Goal: Task Accomplishment & Management: Use online tool/utility

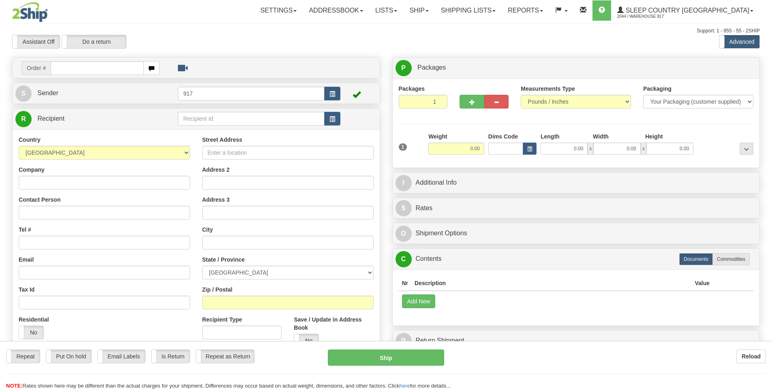
click at [87, 70] on div at bounding box center [386, 195] width 772 height 390
click at [92, 71] on input "text" at bounding box center [97, 68] width 93 height 14
type input "9000I098897"
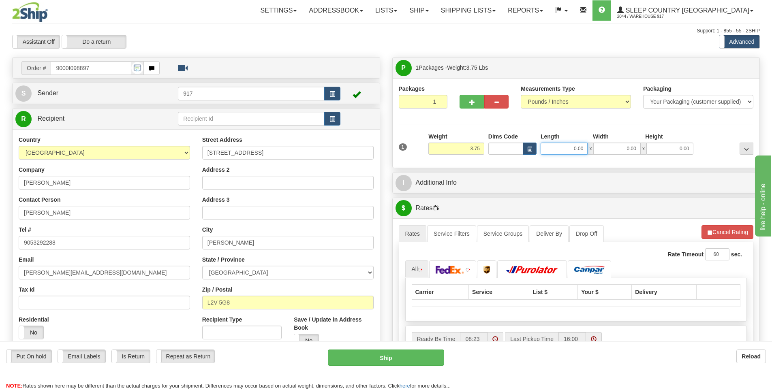
click at [570, 151] on input "0.00" at bounding box center [564, 149] width 47 height 12
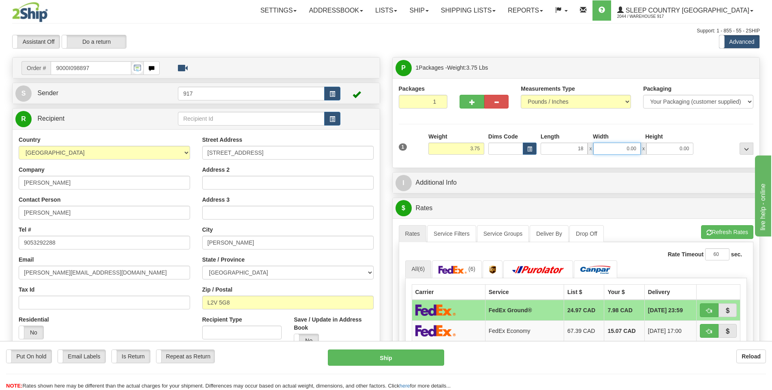
type input "18.00"
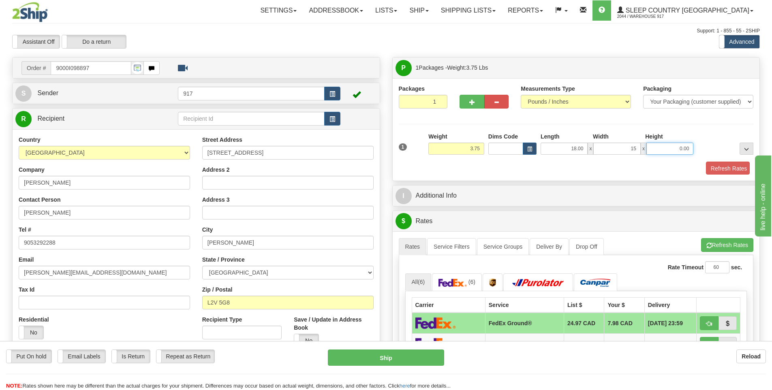
type input "15.00"
type input "7.00"
click at [712, 172] on button "Refresh Rates" at bounding box center [726, 169] width 47 height 14
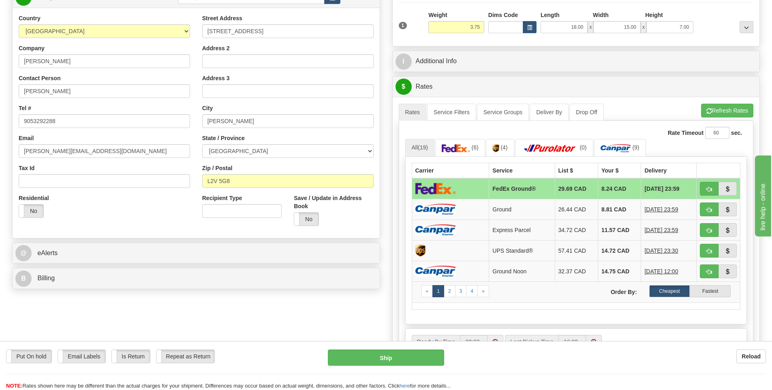
scroll to position [81, 0]
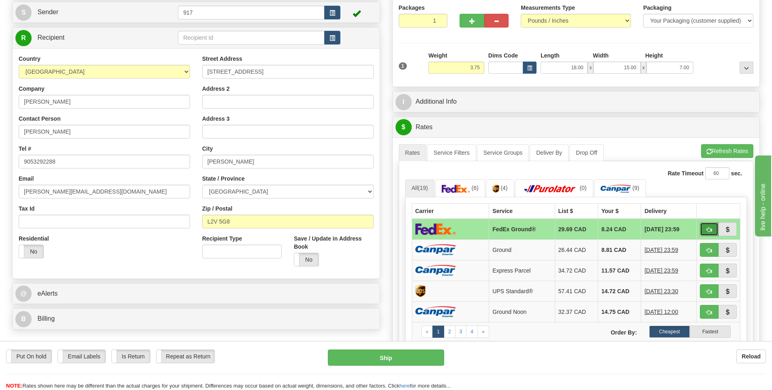
click at [709, 231] on span "button" at bounding box center [710, 229] width 6 height 5
type input "92"
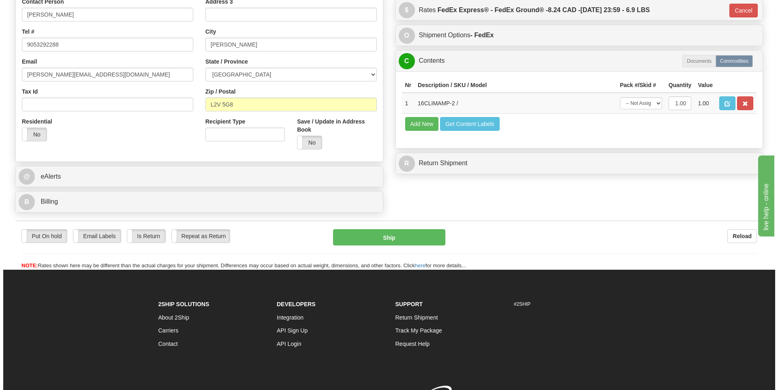
scroll to position [203, 0]
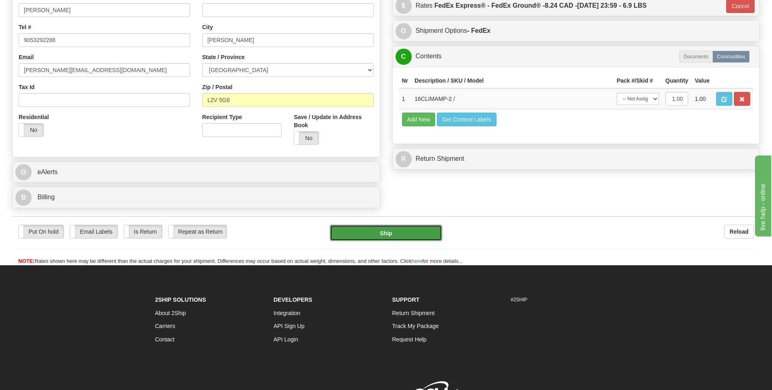
click at [408, 233] on button "Ship" at bounding box center [386, 233] width 112 height 16
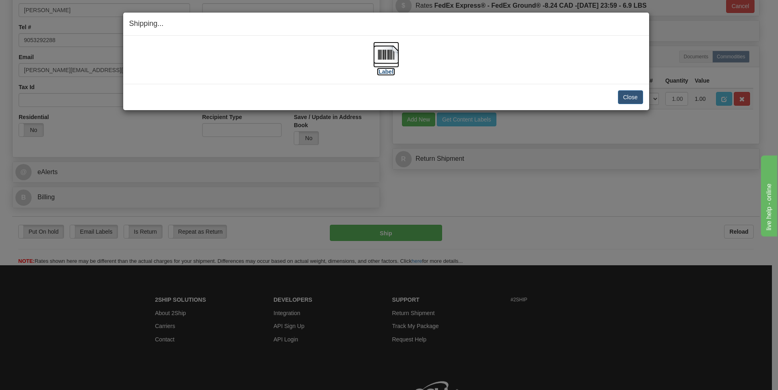
click at [390, 71] on label "[Label]" at bounding box center [386, 72] width 19 height 8
click at [631, 103] on button "Close" at bounding box center [630, 97] width 25 height 14
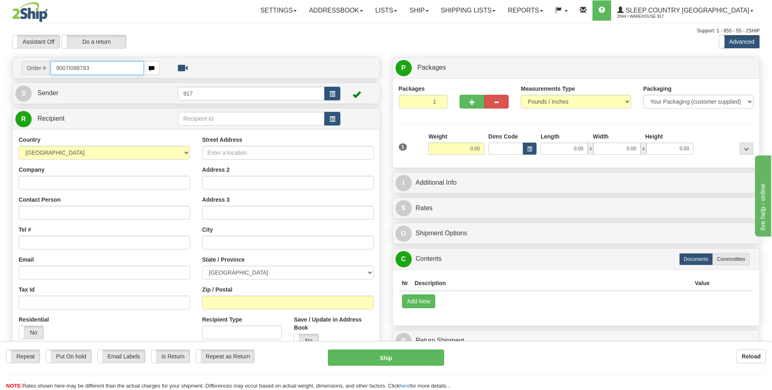
type input "9007I098783"
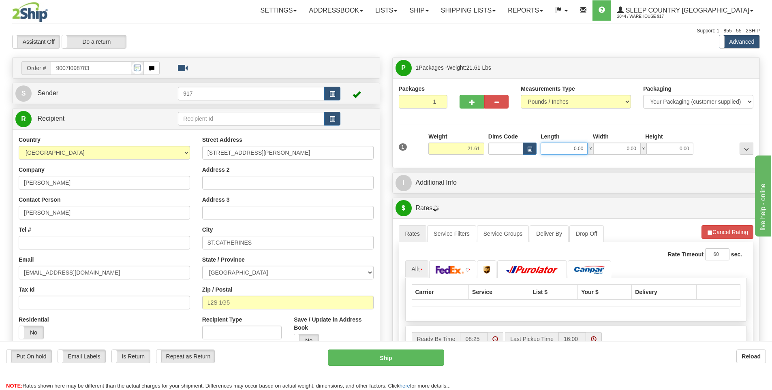
drag, startPoint x: 578, startPoint y: 147, endPoint x: 592, endPoint y: 147, distance: 14.2
click at [583, 148] on input "0.00" at bounding box center [564, 149] width 47 height 12
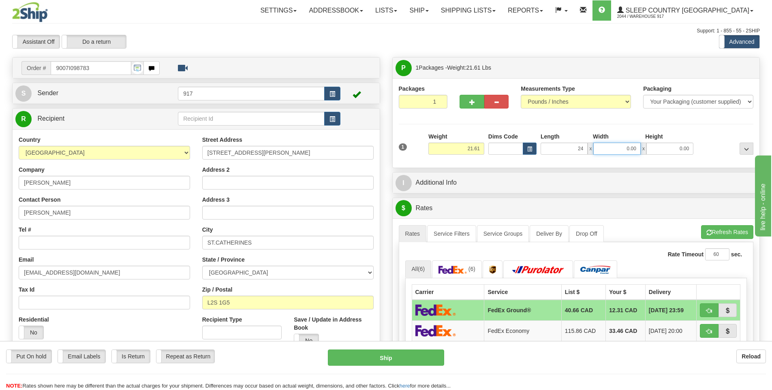
type input "24.00"
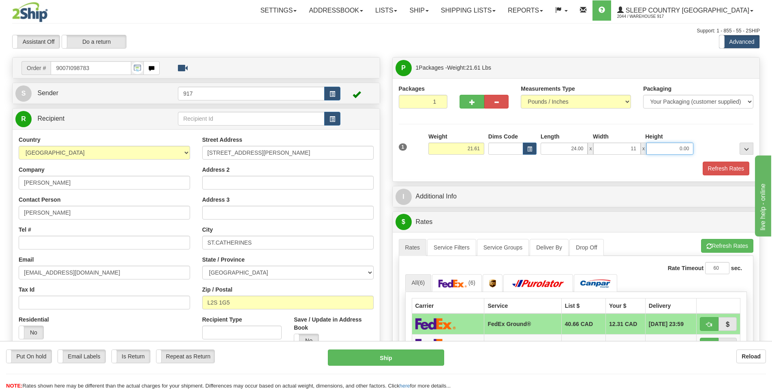
type input "11.00"
click at [724, 171] on button "Refresh Rates" at bounding box center [726, 169] width 47 height 14
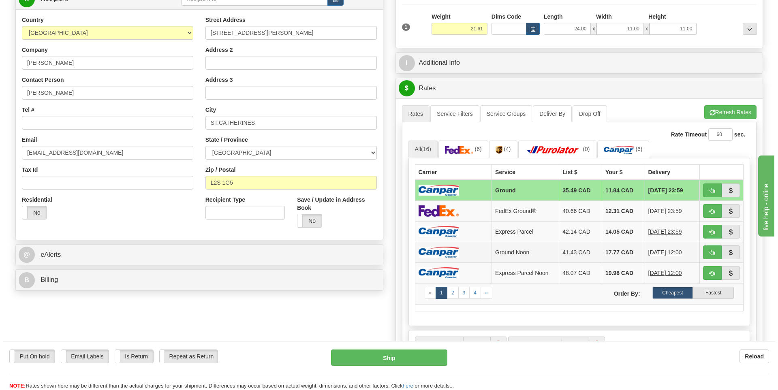
scroll to position [122, 0]
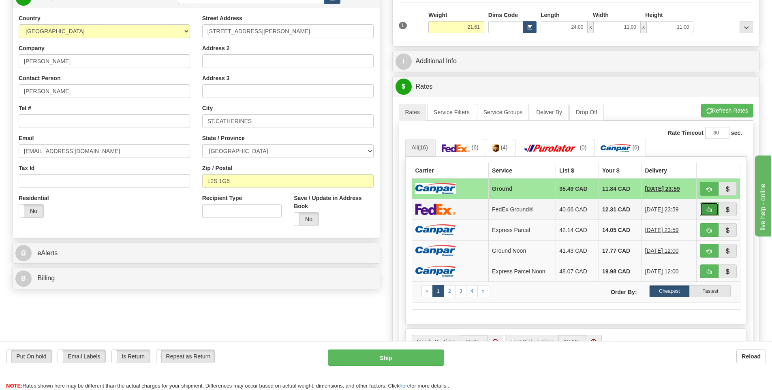
click at [709, 208] on span "button" at bounding box center [710, 210] width 6 height 5
type input "92"
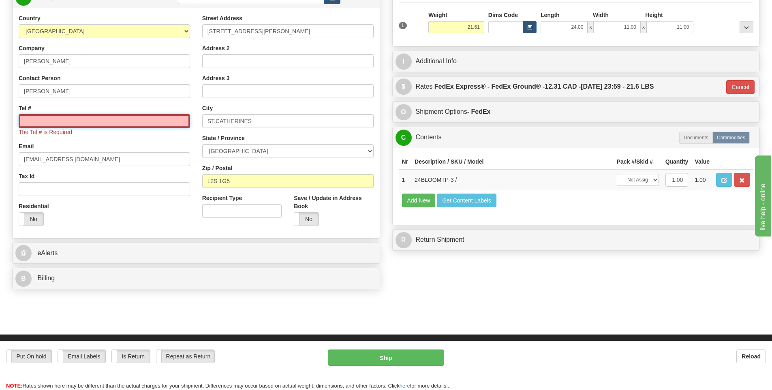
click at [71, 119] on input "Tel #" at bounding box center [104, 121] width 171 height 14
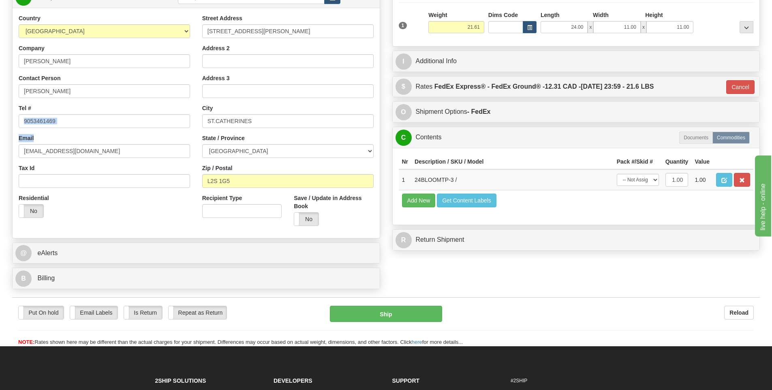
drag, startPoint x: 75, startPoint y: 130, endPoint x: 66, endPoint y: 122, distance: 12.7
click at [64, 122] on div "Country AFGHANISTAN ALAND ISLANDS ALBANIA ALGERIA AMERICAN SAMOA ANDORRA ANGOLA…" at bounding box center [105, 119] width 184 height 210
click at [0, 117] on div "Toggle navigation Settings Shipping Preferences Fields Preferences New" at bounding box center [386, 112] width 772 height 468
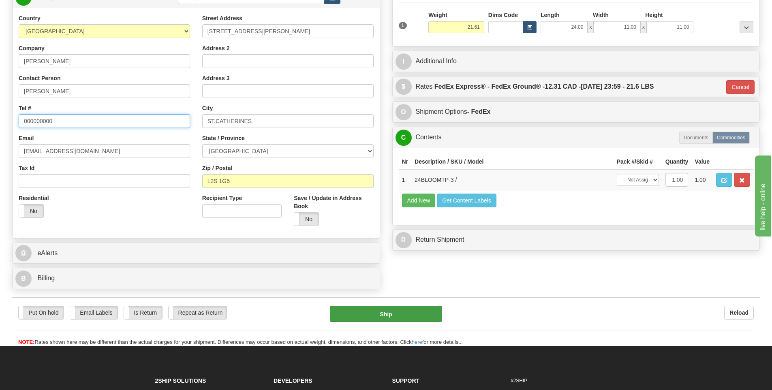
type input "000000000"
click at [420, 311] on button "Ship" at bounding box center [386, 314] width 112 height 16
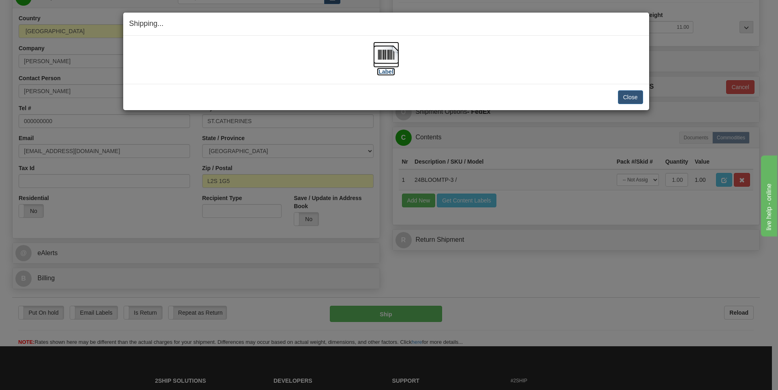
click at [392, 61] on img at bounding box center [386, 55] width 26 height 26
click at [632, 99] on button "Close" at bounding box center [630, 97] width 25 height 14
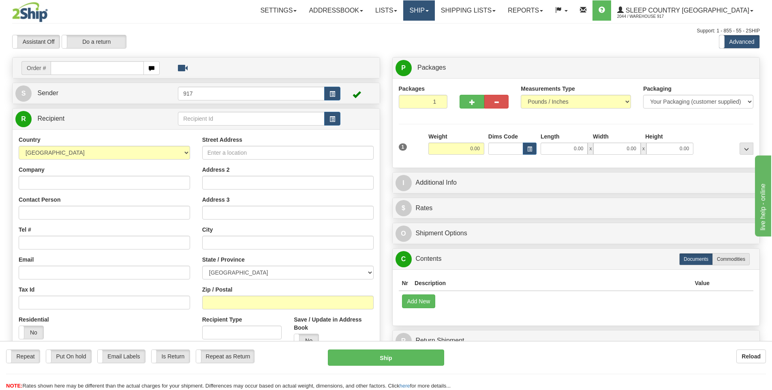
click at [429, 11] on span at bounding box center [427, 11] width 3 height 2
click at [435, 30] on link "Ship Screen" at bounding box center [397, 28] width 73 height 11
click at [502, 9] on link "Shipping lists" at bounding box center [468, 10] width 67 height 20
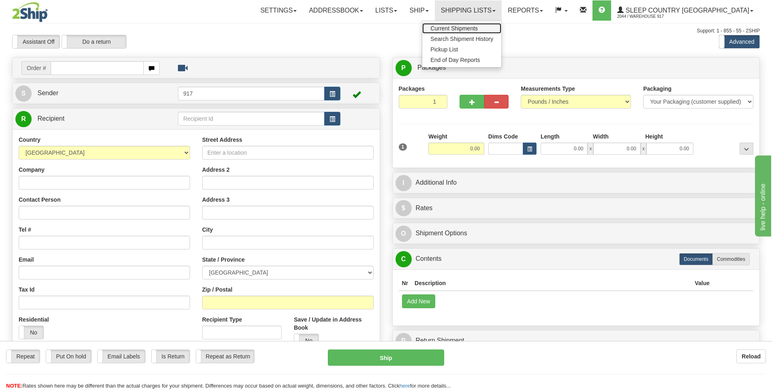
click at [478, 28] on span "Current Shipments" at bounding box center [454, 28] width 47 height 6
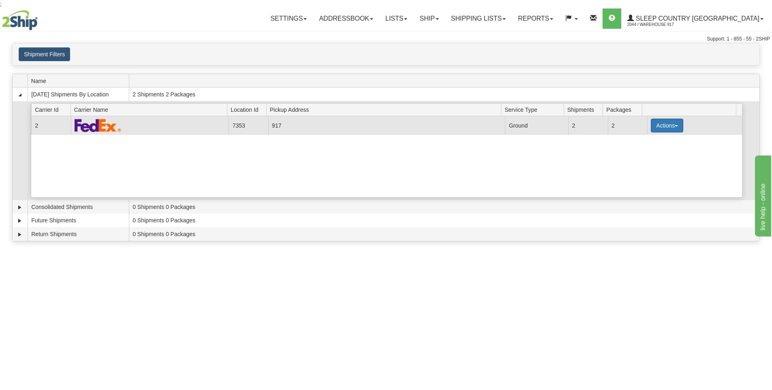
click at [651, 126] on button "Actions" at bounding box center [667, 126] width 32 height 14
click at [650, 152] on link "Close" at bounding box center [650, 151] width 65 height 11
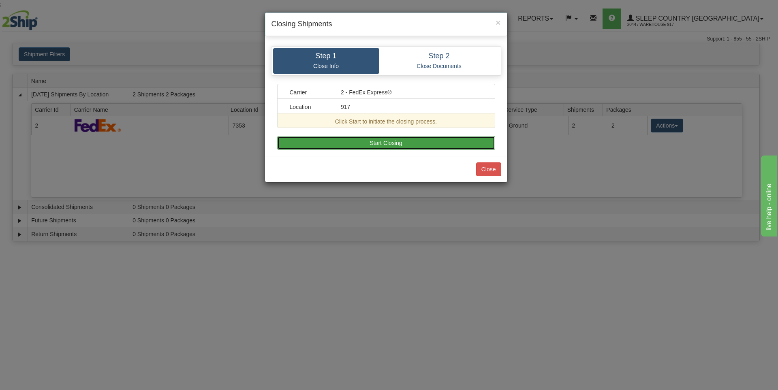
click at [407, 139] on button "Start Closing" at bounding box center [386, 143] width 218 height 14
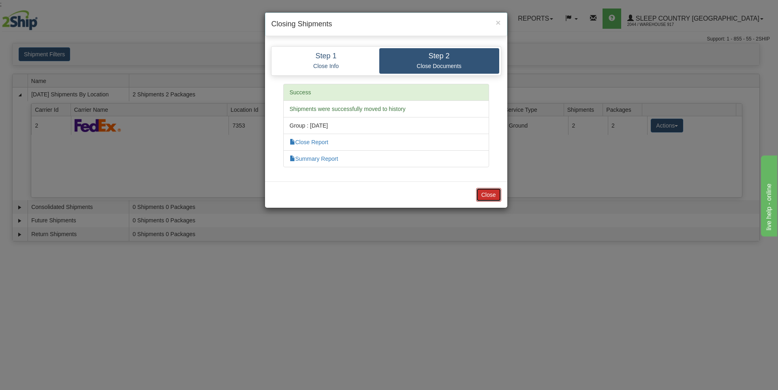
click at [490, 195] on button "Close" at bounding box center [488, 195] width 25 height 14
